Goal: Information Seeking & Learning: Learn about a topic

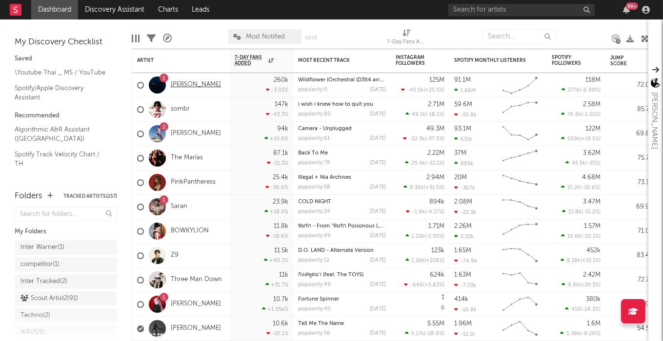
click at [186, 84] on link "[PERSON_NAME]" at bounding box center [196, 85] width 50 height 8
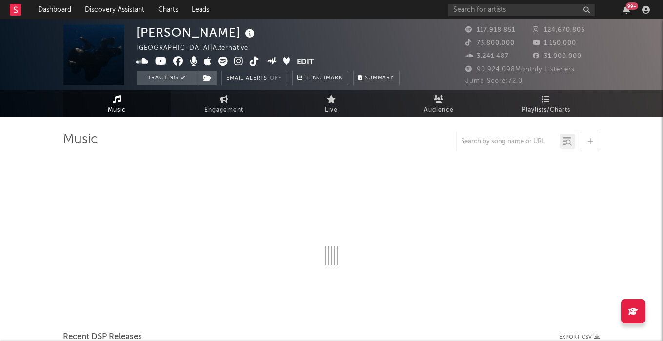
select select "6m"
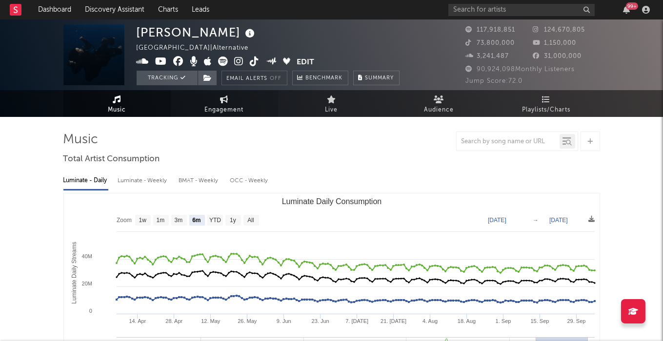
click at [210, 98] on link "Engagement" at bounding box center [224, 103] width 107 height 27
select select "1w"
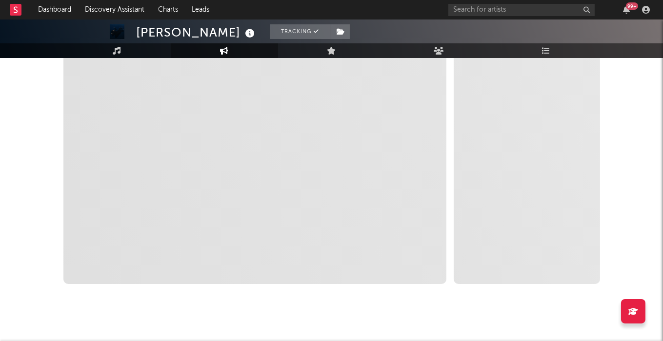
scroll to position [166, 0]
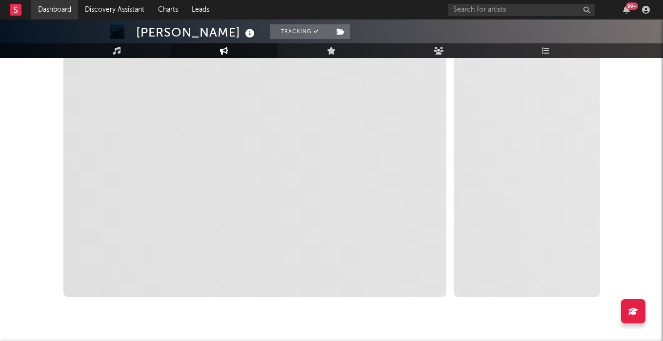
select select "1m"
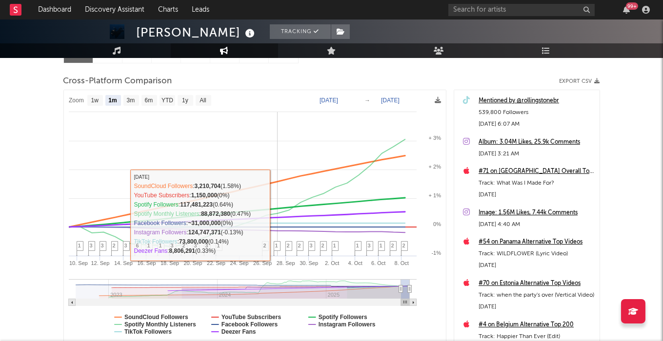
scroll to position [117, 0]
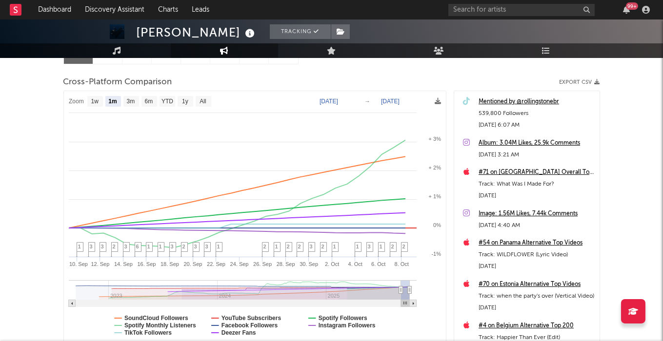
click at [550, 164] on div "#71 on [GEOGRAPHIC_DATA] Overall Top 200 Track: What Was I Made For? [DATE]" at bounding box center [526, 182] width 145 height 41
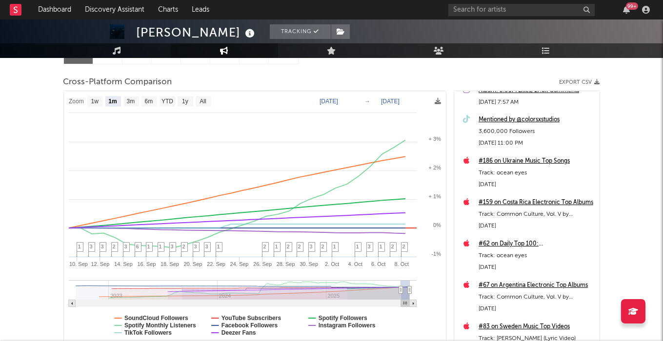
scroll to position [444, 0]
